Goal: Information Seeking & Learning: Learn about a topic

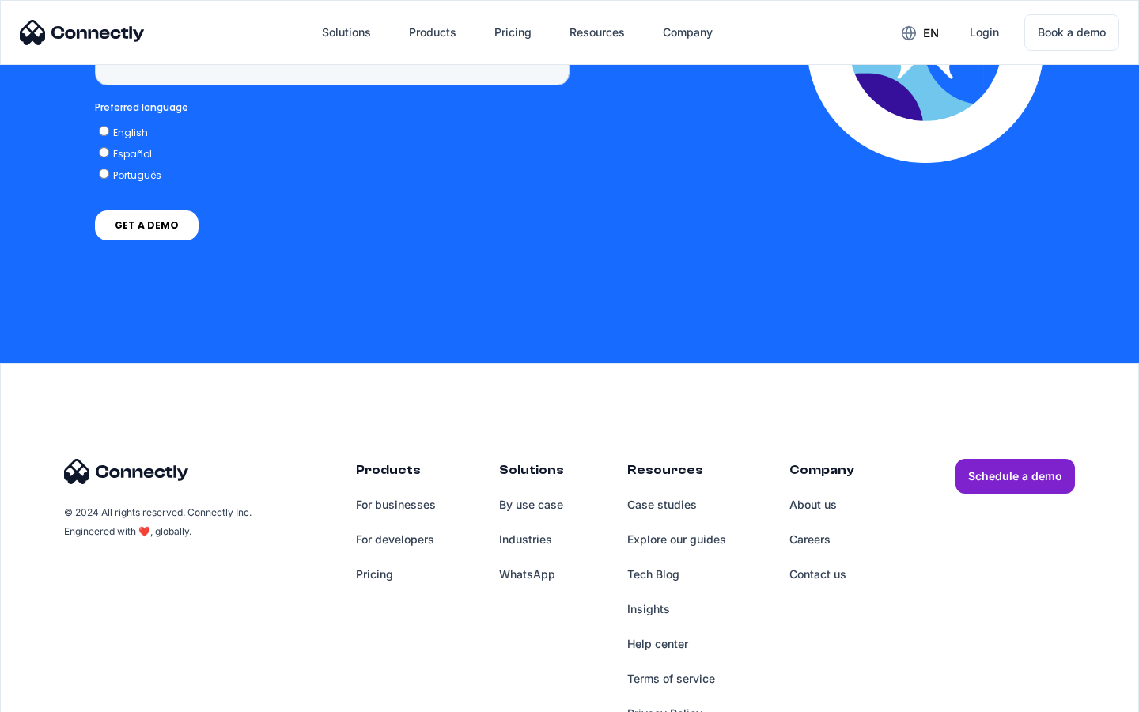
scroll to position [4028, 0]
